Goal: Information Seeking & Learning: Compare options

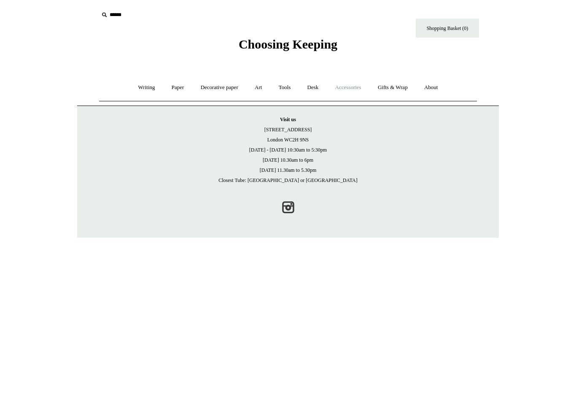
click at [393, 93] on link "Gifts & Wrap +" at bounding box center [393, 87] width 45 height 22
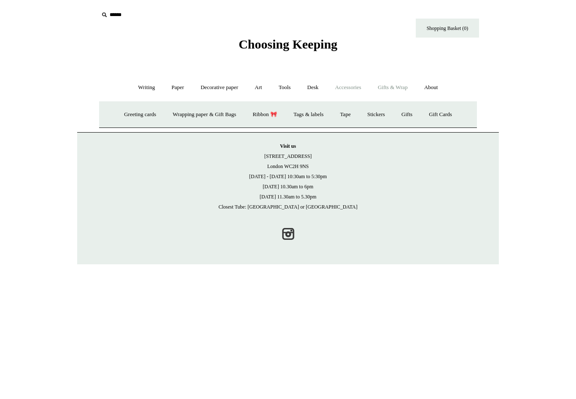
click at [135, 88] on link "Writing +" at bounding box center [147, 87] width 32 height 22
click at [255, 50] on span "Choosing Keeping" at bounding box center [288, 44] width 99 height 14
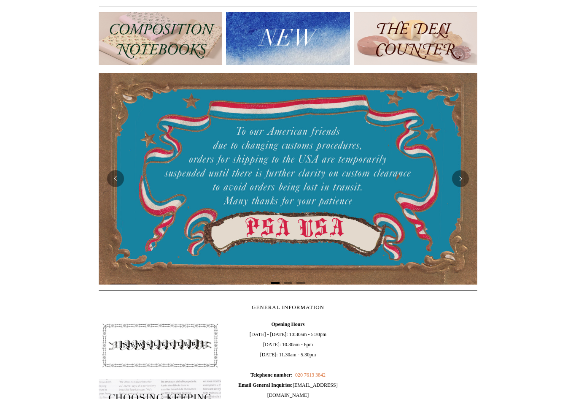
scroll to position [95, 0]
click at [460, 182] on button "Next" at bounding box center [460, 178] width 17 height 17
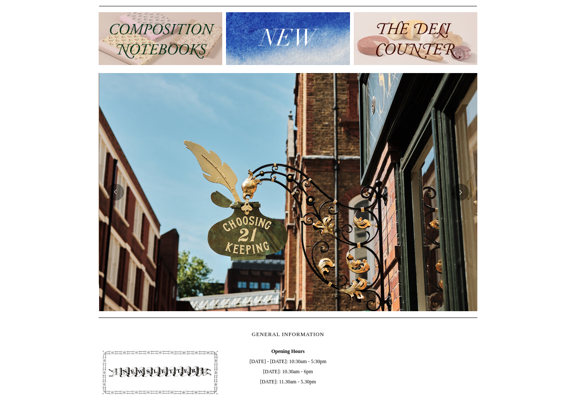
scroll to position [0, 379]
click at [464, 195] on button "Next" at bounding box center [460, 192] width 17 height 17
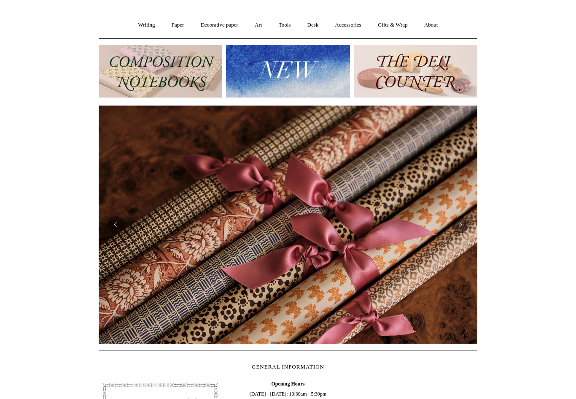
scroll to position [56, 0]
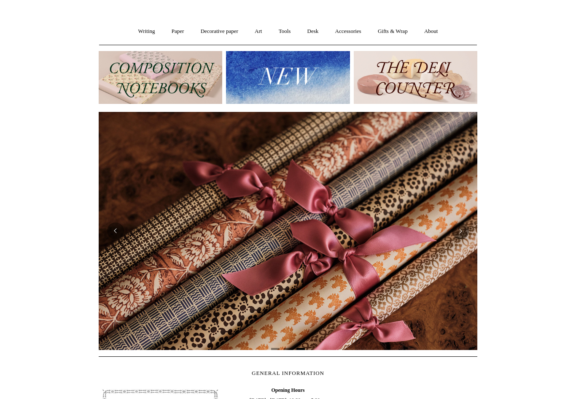
click at [121, 76] on img at bounding box center [161, 77] width 124 height 53
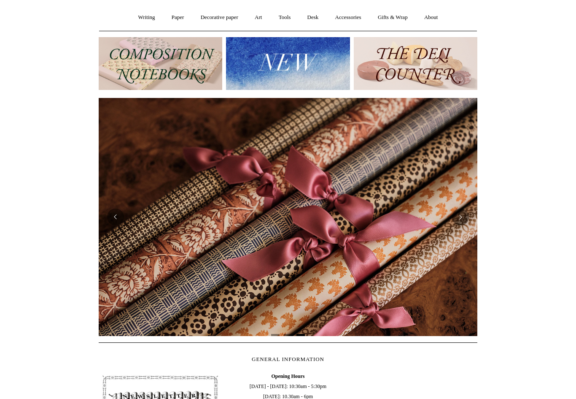
scroll to position [0, 758]
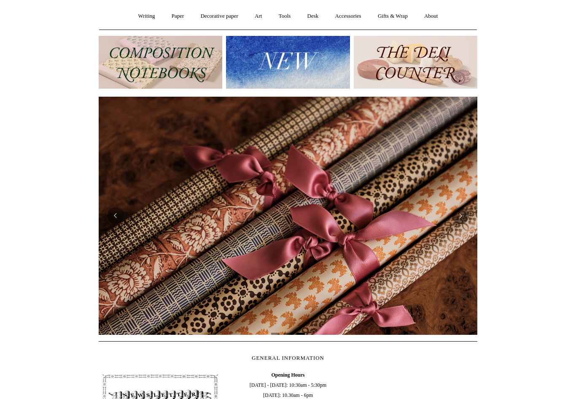
click at [247, 54] on img at bounding box center [288, 62] width 124 height 53
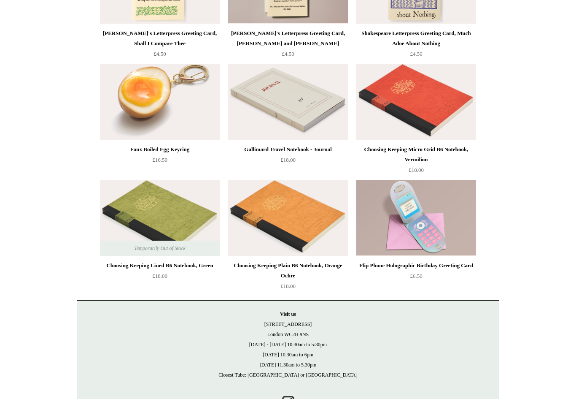
scroll to position [1786, 0]
click at [172, 204] on img at bounding box center [160, 218] width 120 height 76
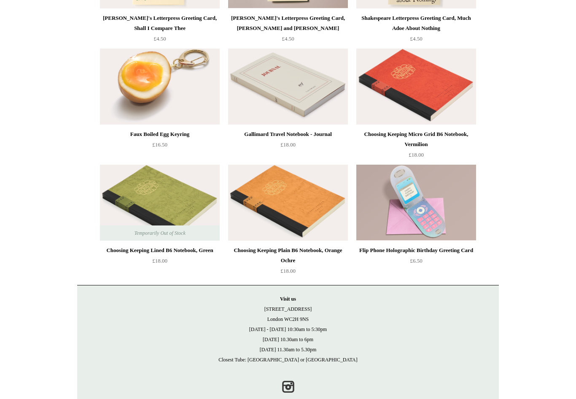
click at [254, 190] on img at bounding box center [288, 203] width 120 height 76
click at [389, 78] on img at bounding box center [417, 87] width 120 height 76
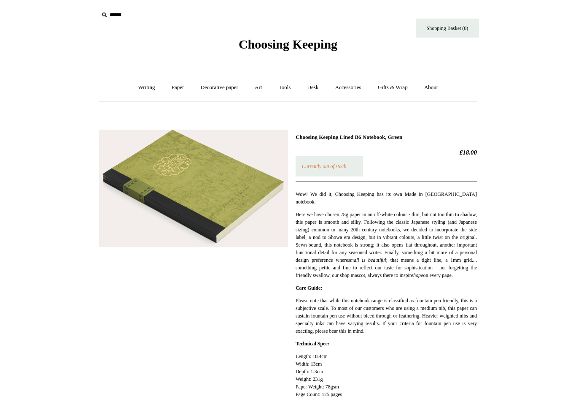
click at [177, 176] on img at bounding box center [193, 189] width 189 height 118
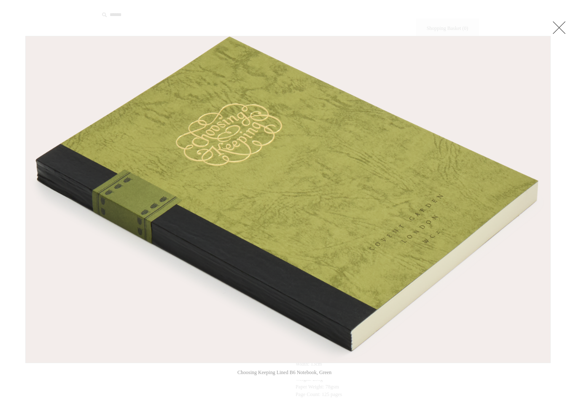
click at [60, 108] on img at bounding box center [288, 199] width 525 height 326
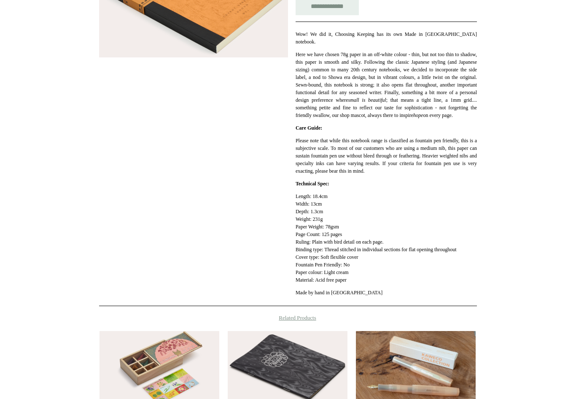
scroll to position [173, 0]
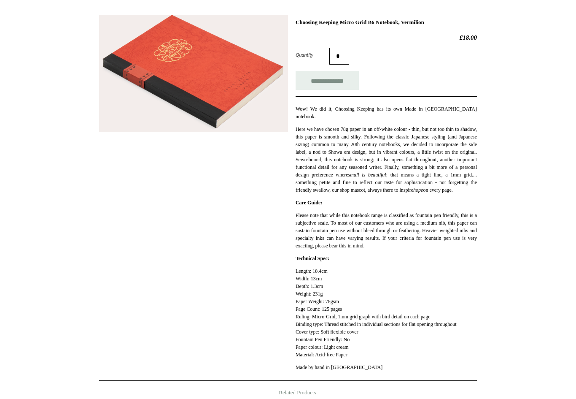
scroll to position [105, 0]
